Goal: Task Accomplishment & Management: Complete application form

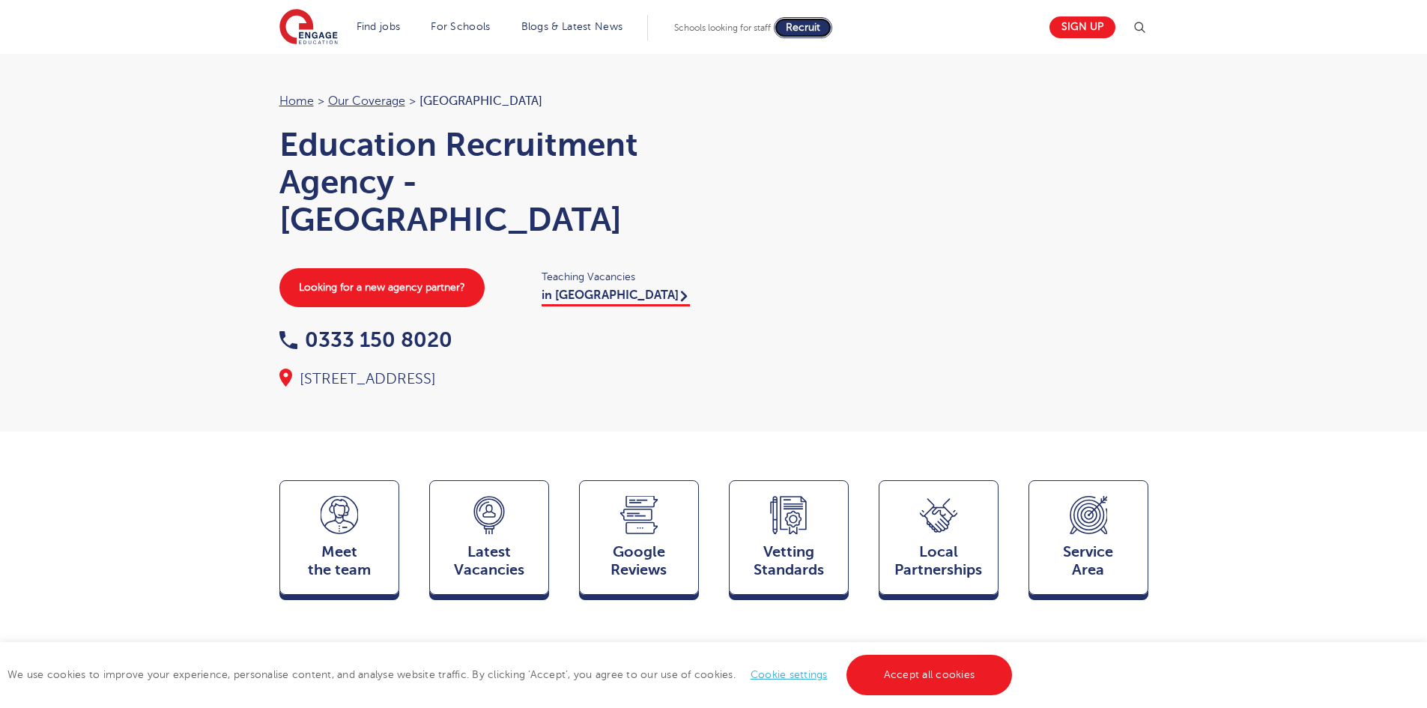
click at [808, 27] on span "Recruit" at bounding box center [803, 27] width 34 height 11
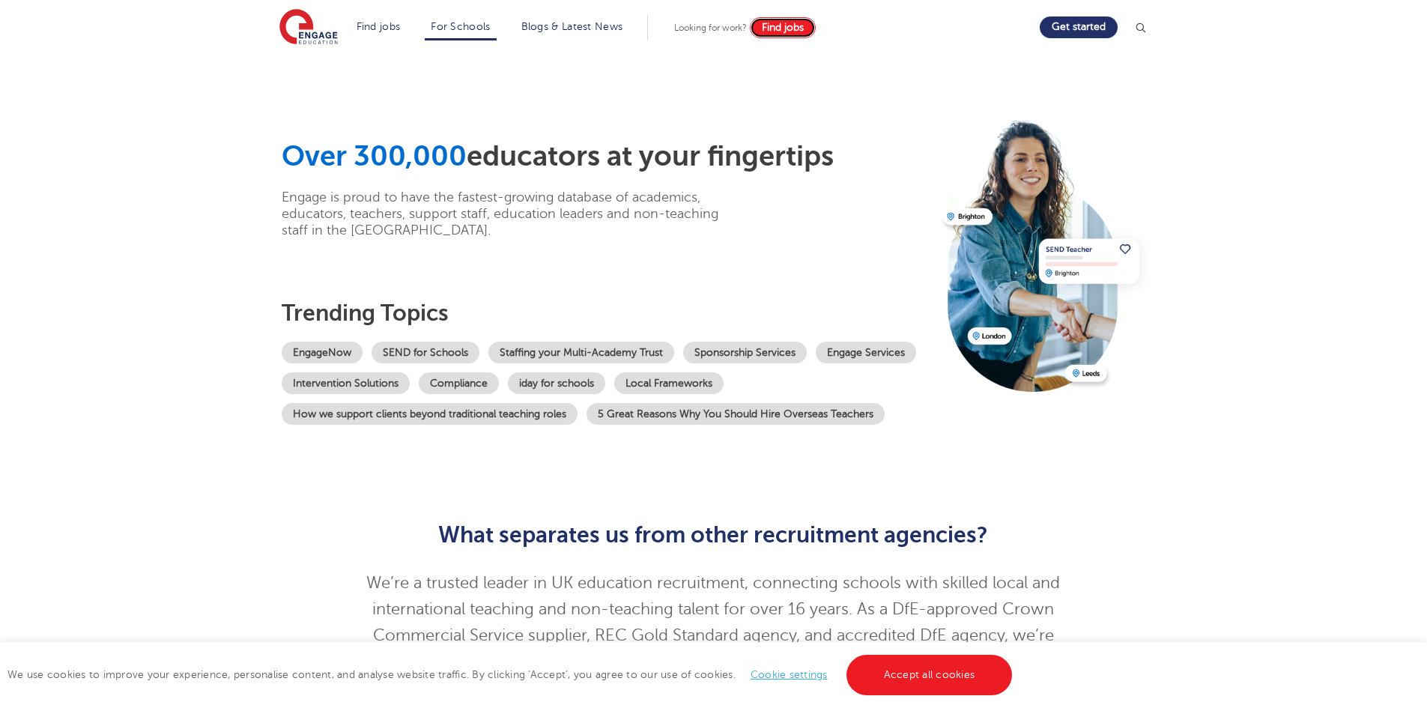
click at [779, 22] on span "Find jobs" at bounding box center [783, 27] width 42 height 11
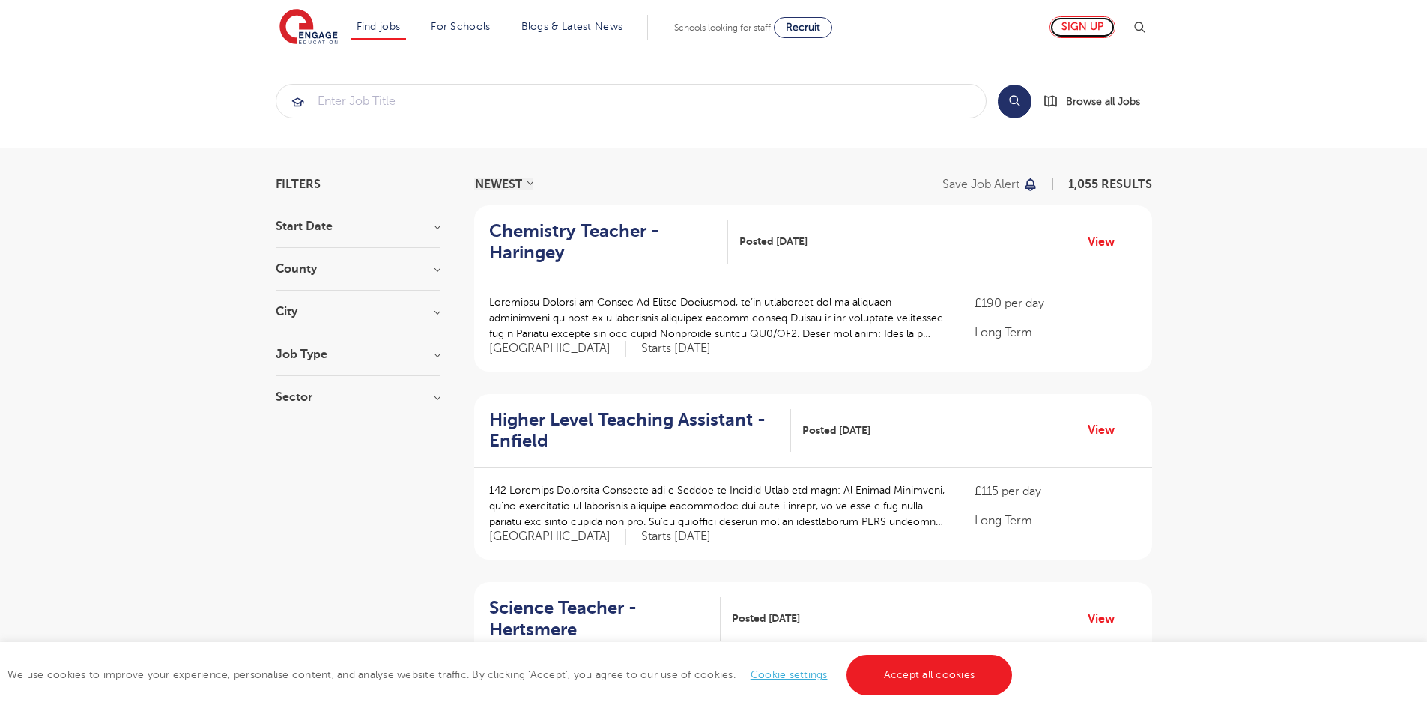
click at [1081, 18] on link "Sign up" at bounding box center [1082, 27] width 66 height 22
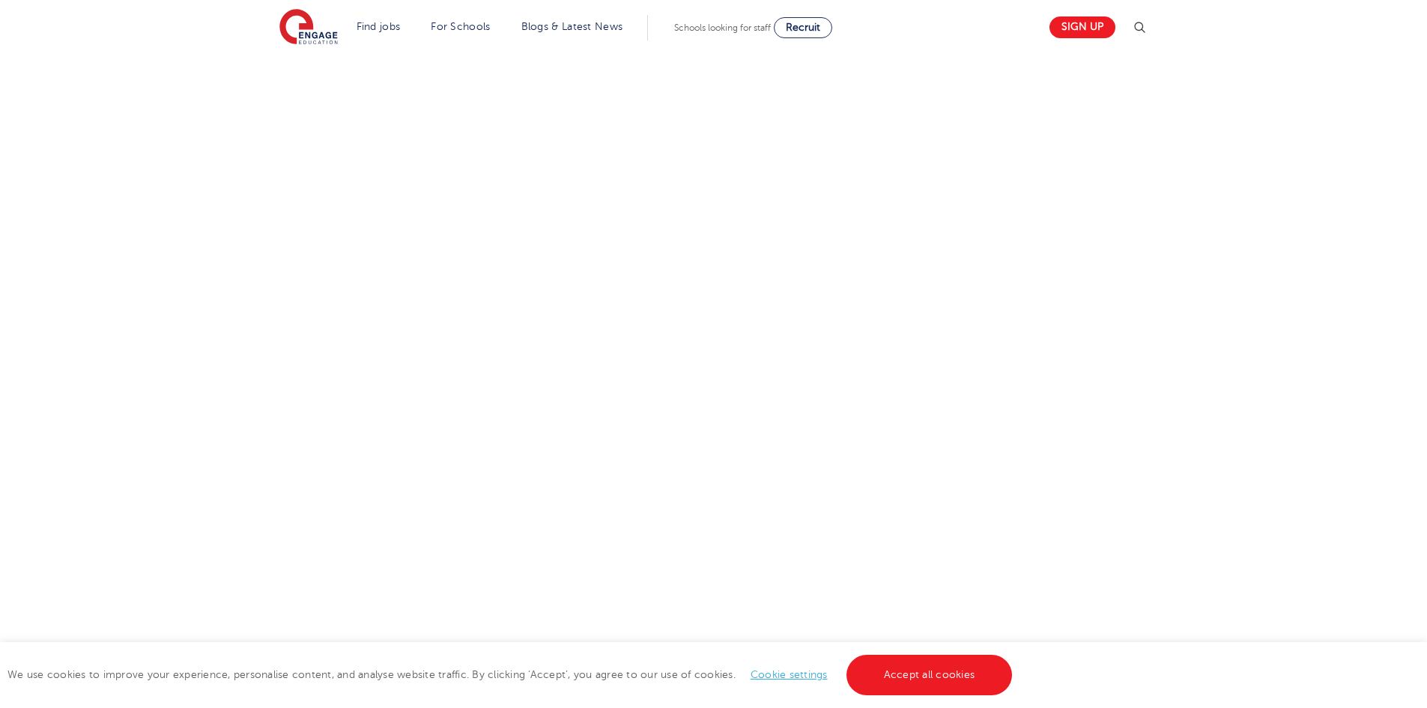
scroll to position [553, 0]
